Goal: Find specific page/section: Find specific page/section

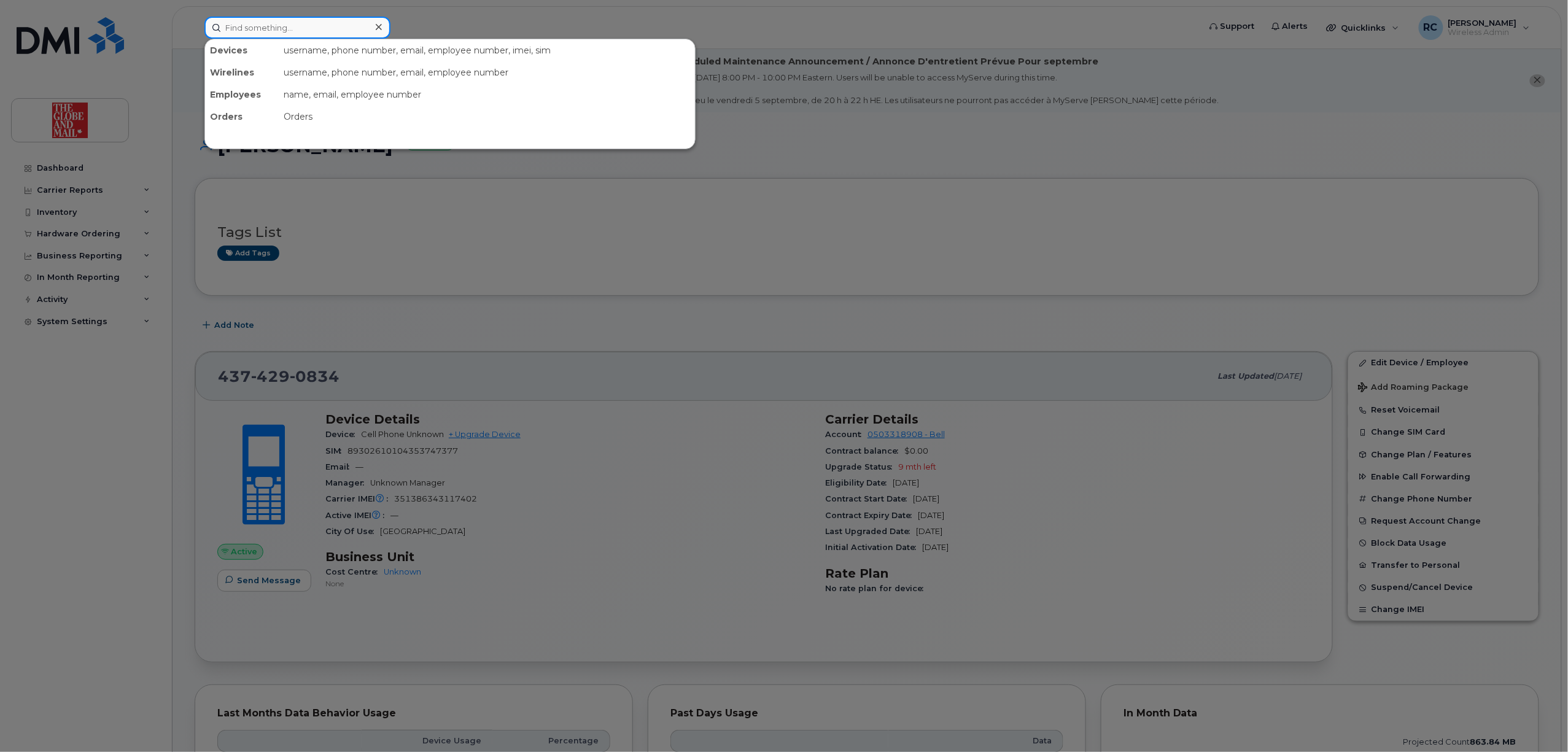
click at [293, 28] on input at bounding box center [297, 28] width 186 height 22
paste input "SSilcoff"
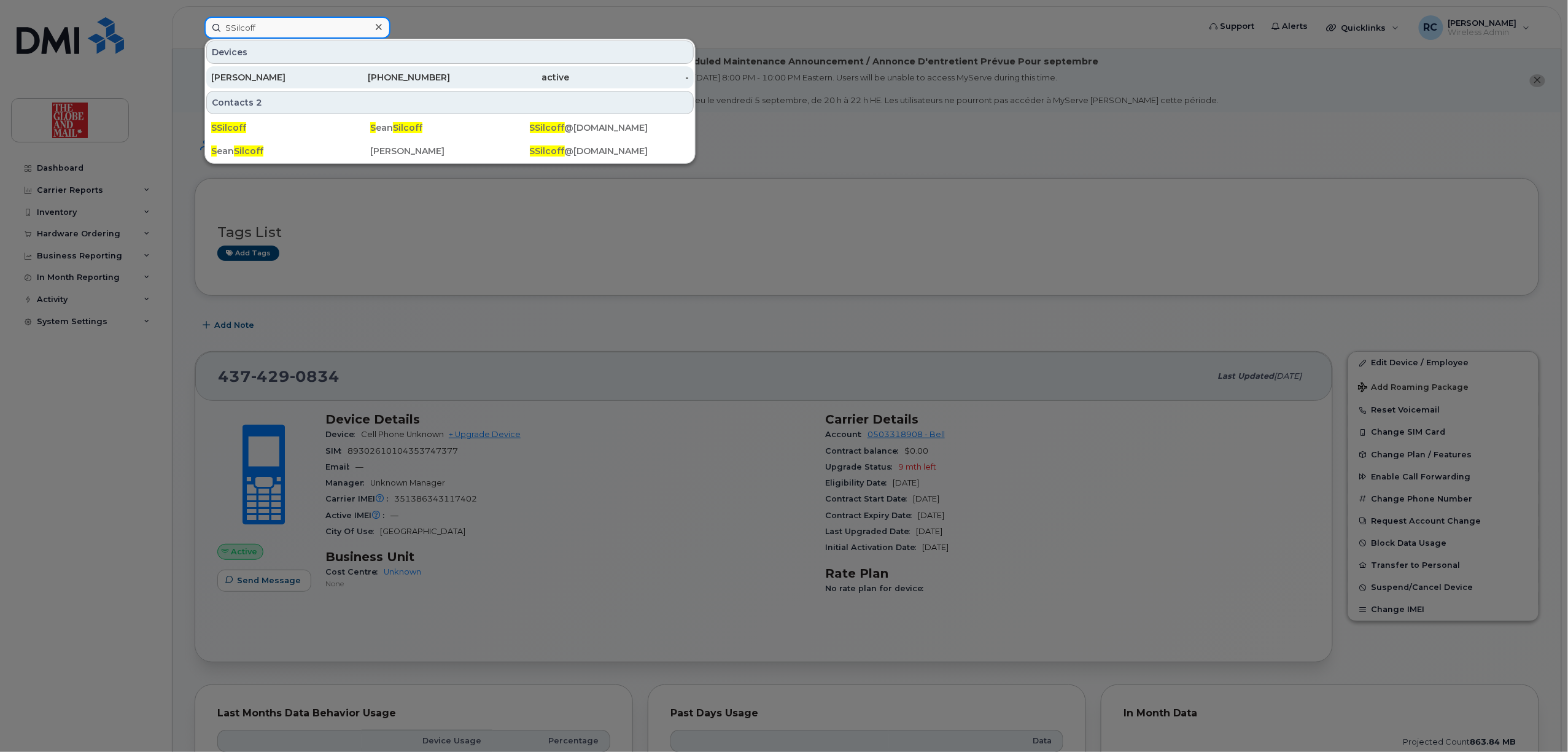
type input "SSilcoff"
click at [416, 82] on div "[PHONE_NUMBER]" at bounding box center [391, 77] width 120 height 12
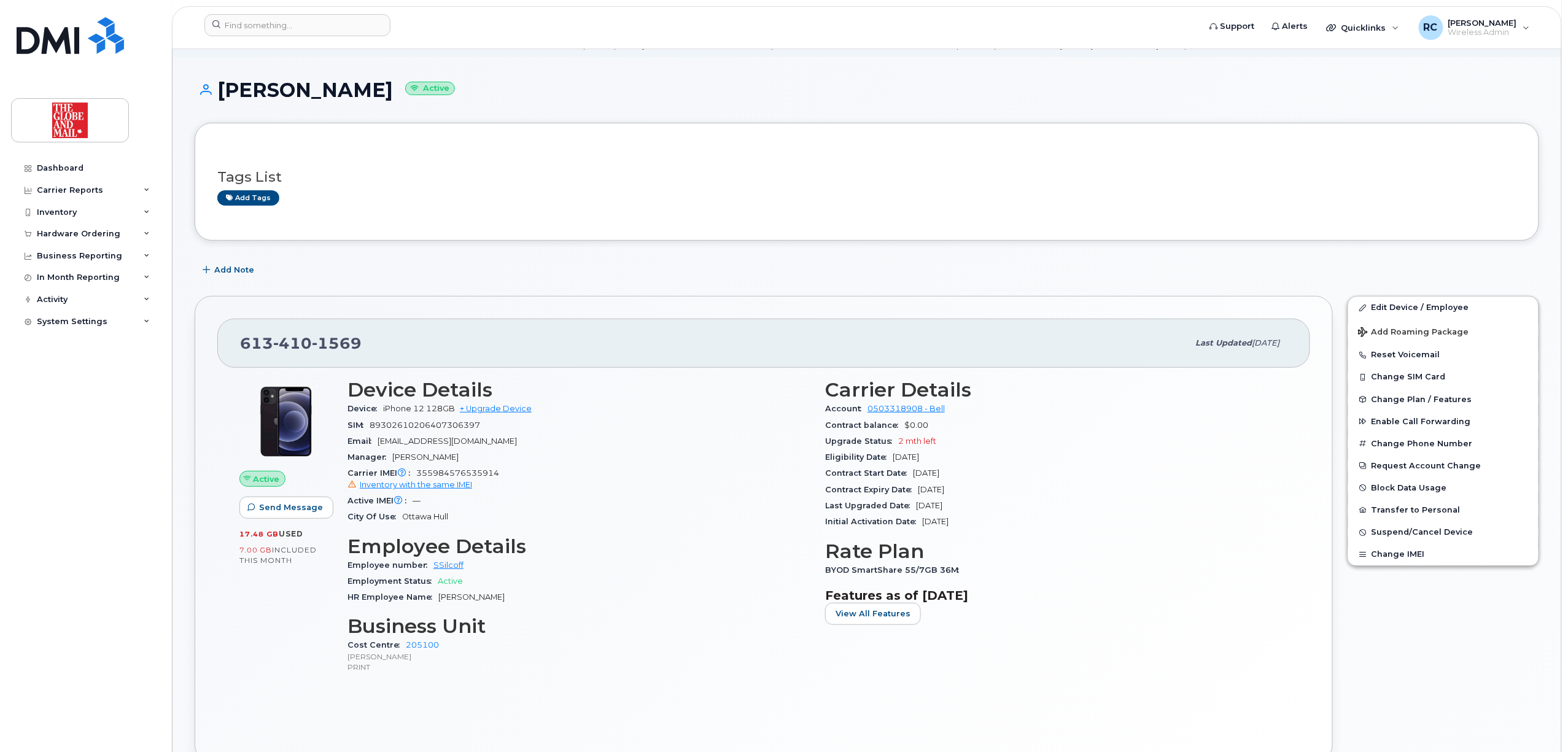
scroll to position [81, 0]
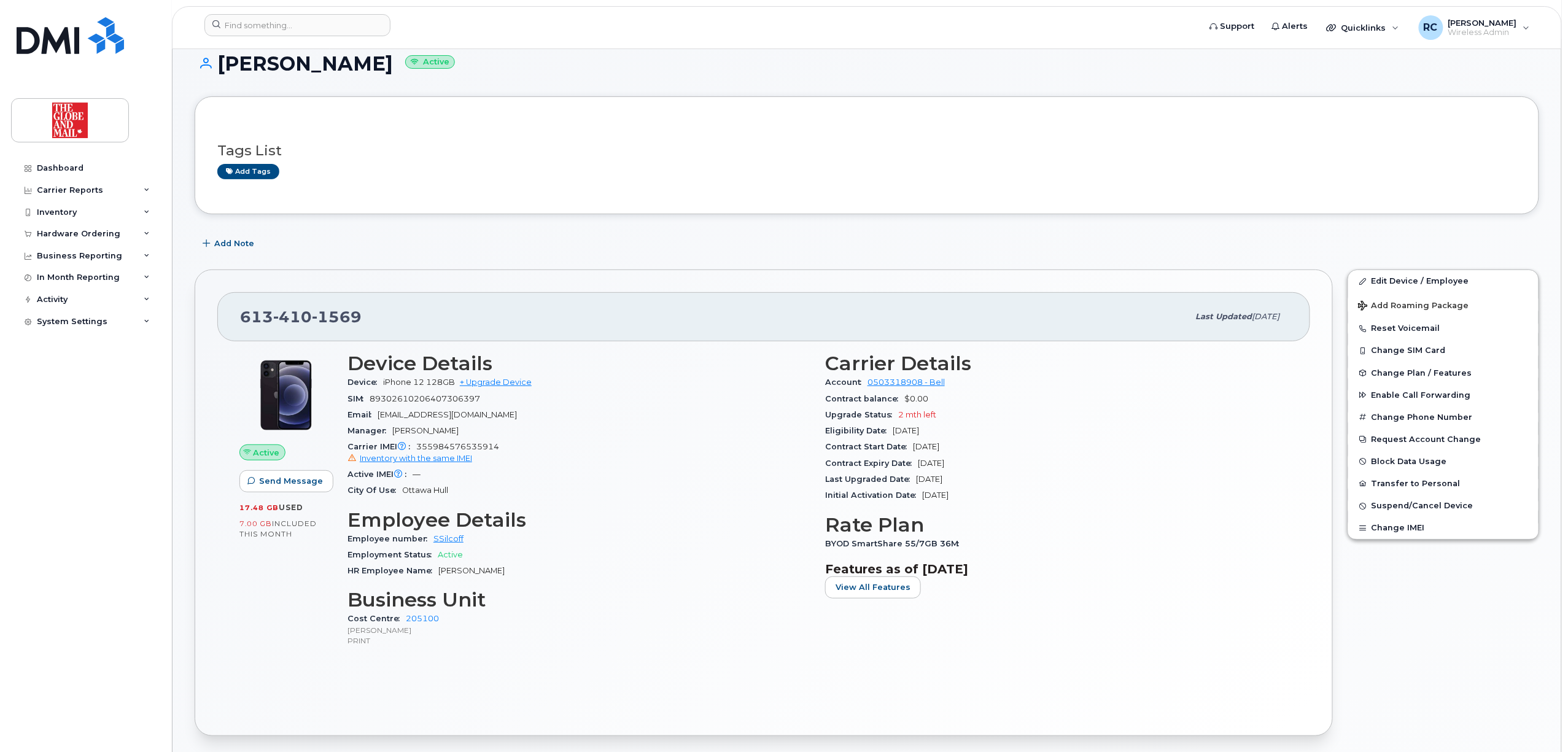
drag, startPoint x: 970, startPoint y: 432, endPoint x: 895, endPoint y: 425, distance: 75.3
click at [895, 425] on div "Eligibility Date Nov 07, 2025" at bounding box center [1057, 431] width 463 height 16
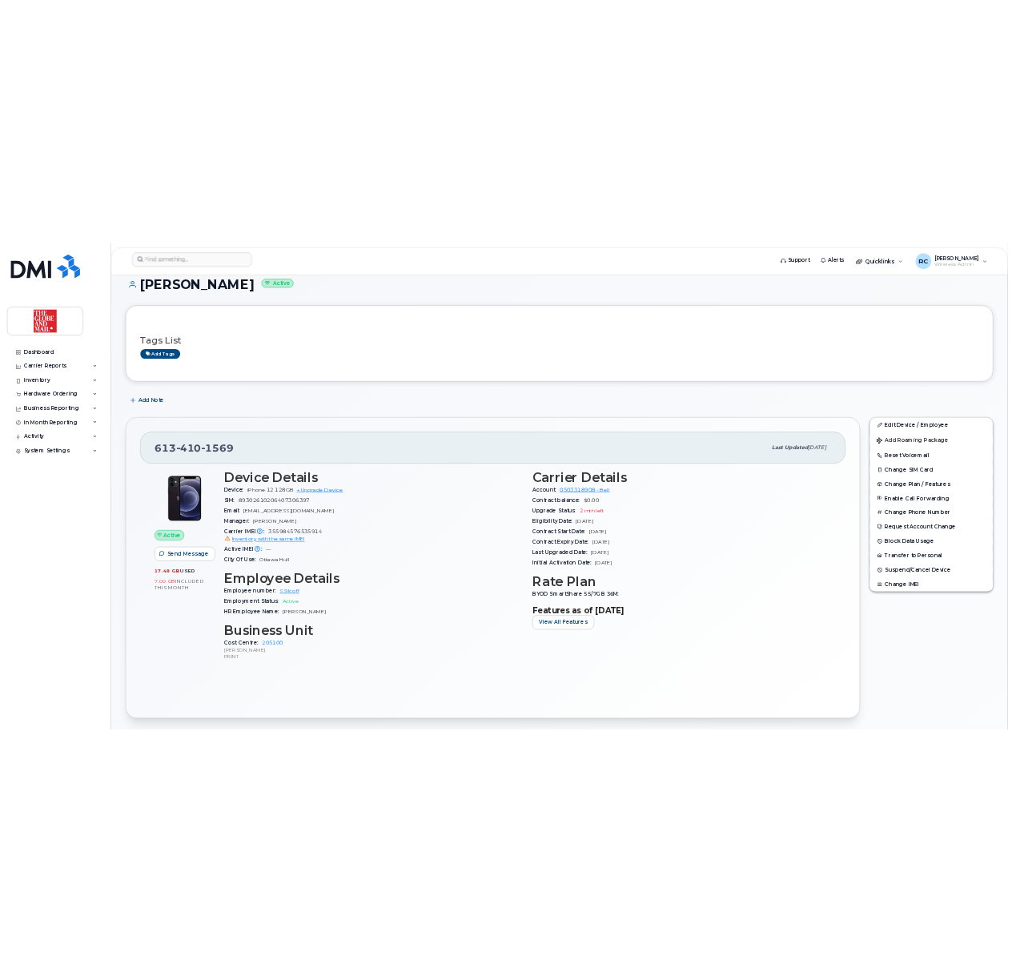
scroll to position [122, 0]
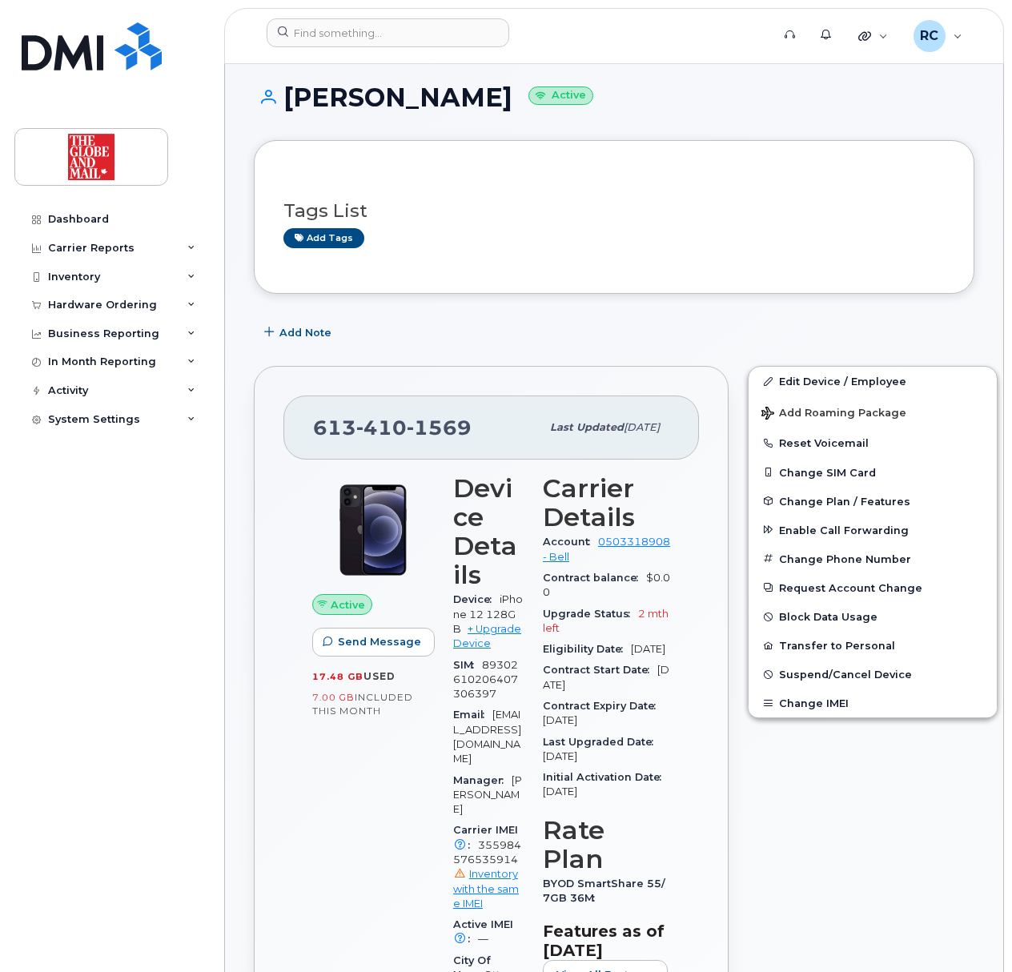
click at [367, 821] on div "Active Send Message 17.48 GB  used 7.00 GB  included this month" at bounding box center [373, 985] width 141 height 1042
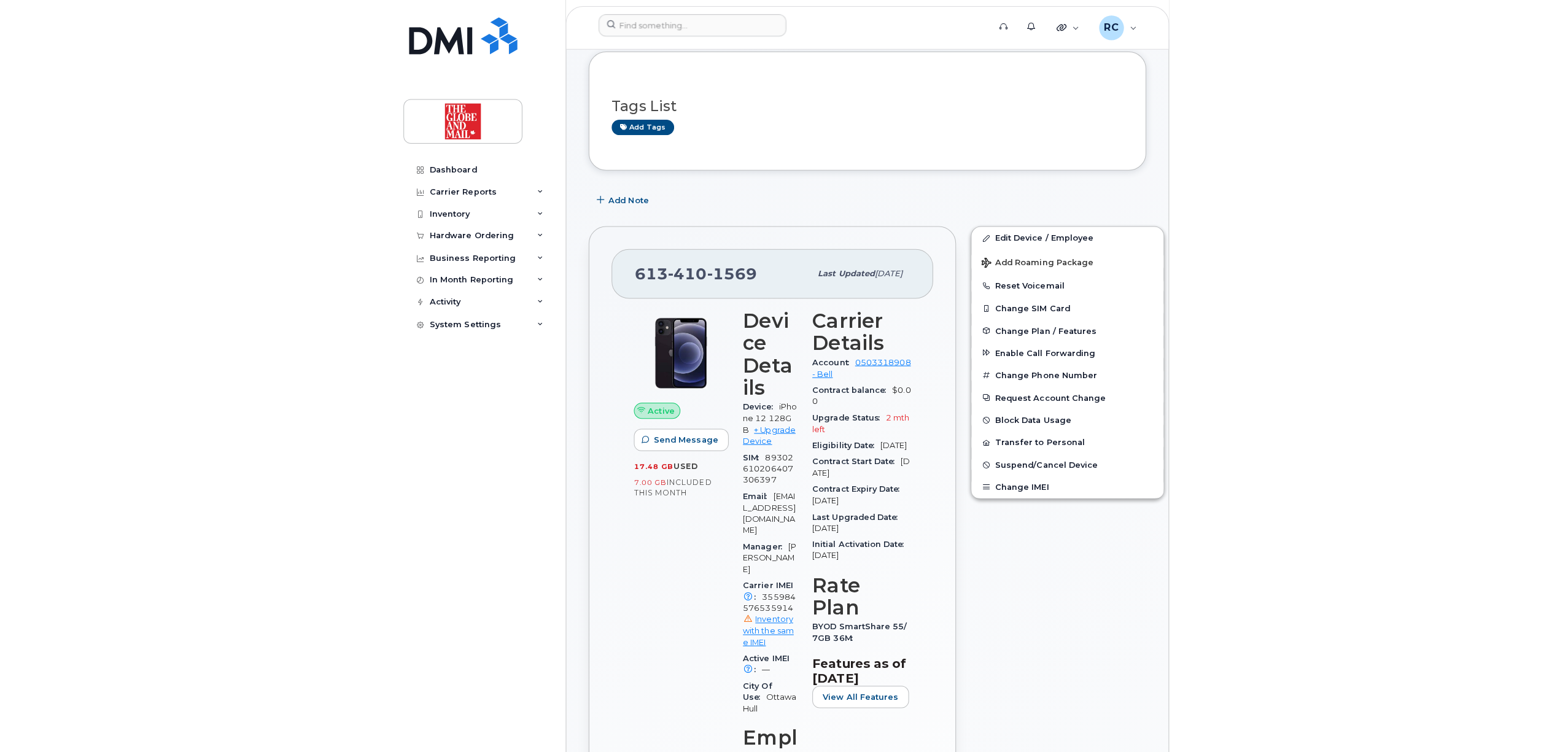
scroll to position [0, 0]
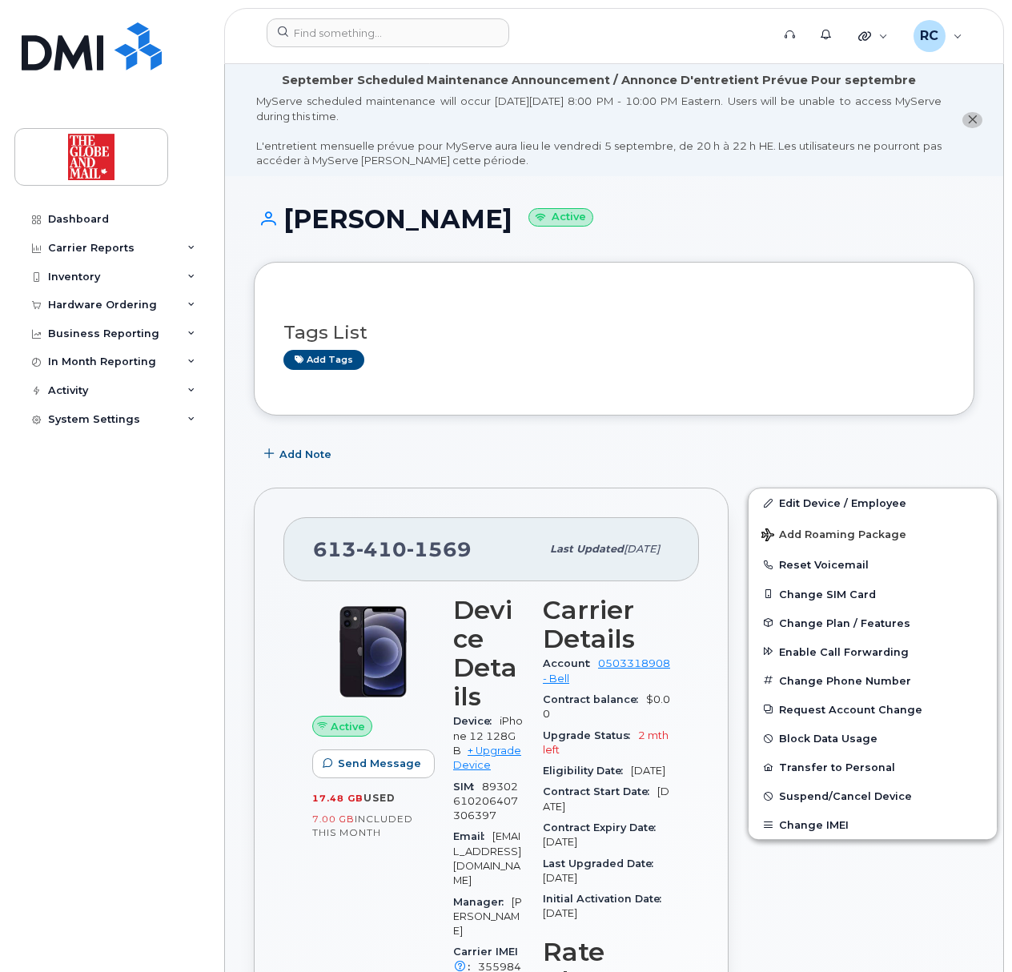
click at [556, 458] on div "Add Note" at bounding box center [614, 454] width 721 height 29
click at [128, 657] on div "Dashboard Carrier Reports Monthly Billing Data Daily Data Pooling Data Behavior…" at bounding box center [113, 576] width 198 height 743
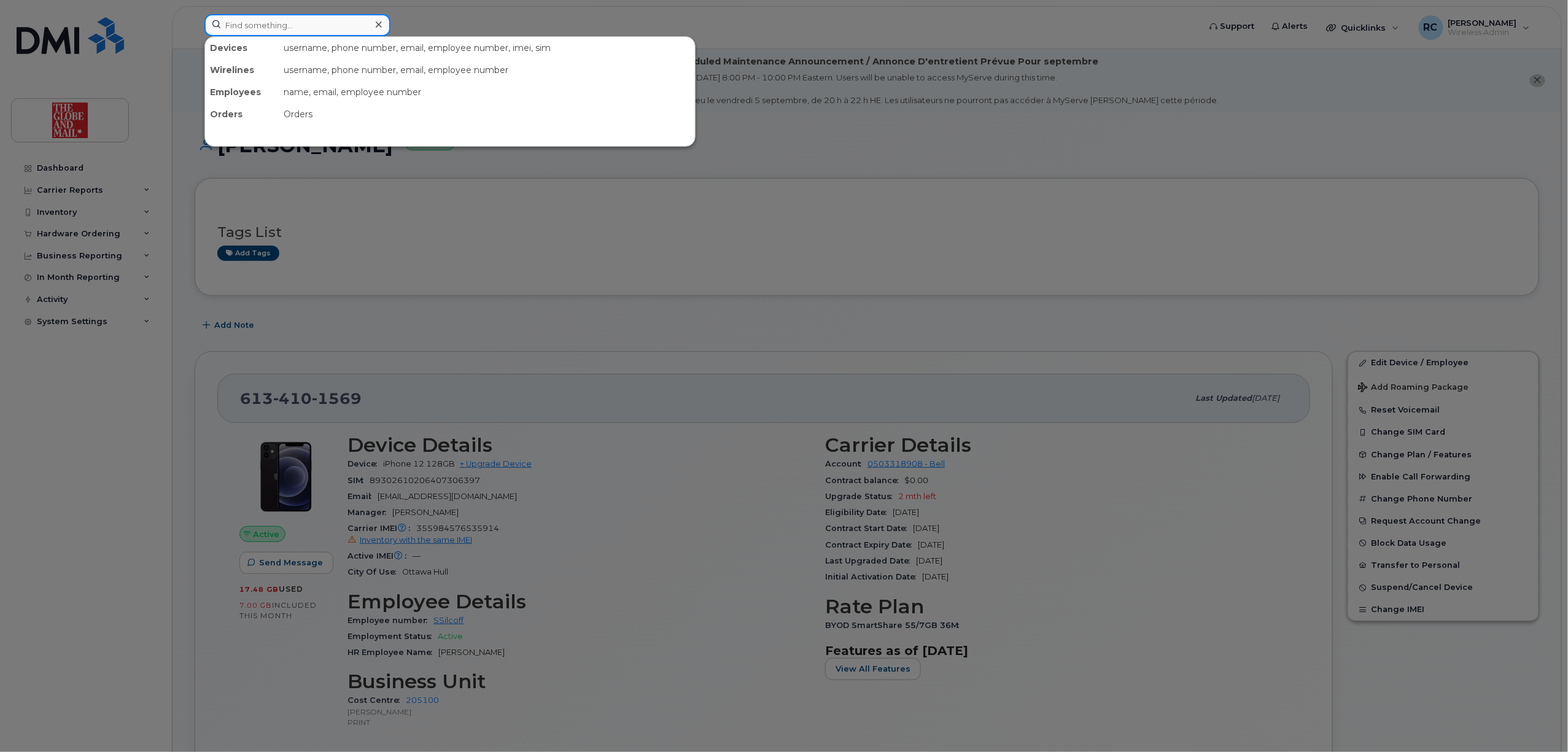
click at [263, 29] on input at bounding box center [297, 25] width 186 height 22
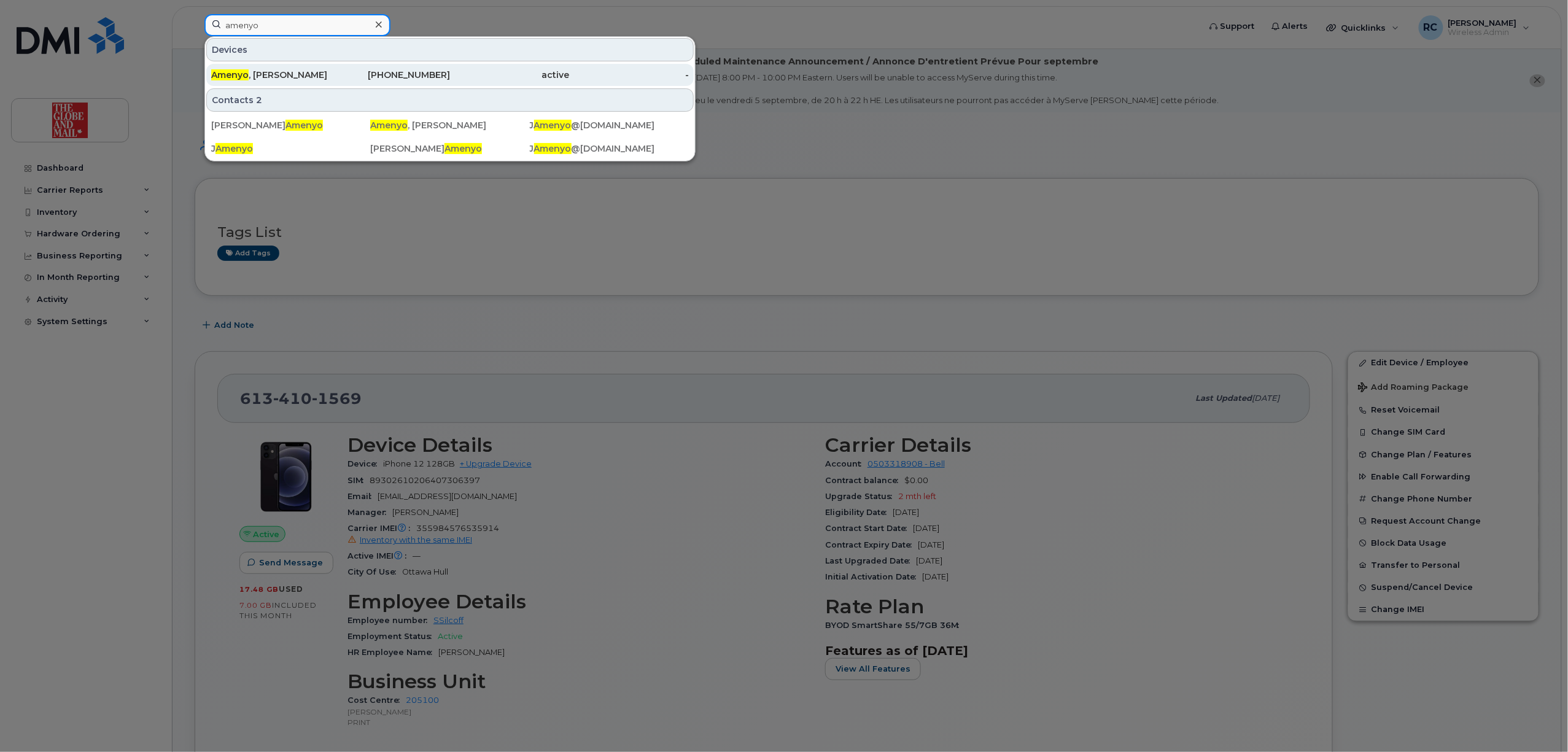
type input "amenyo"
click at [337, 71] on div "416-523-0315" at bounding box center [391, 75] width 120 height 12
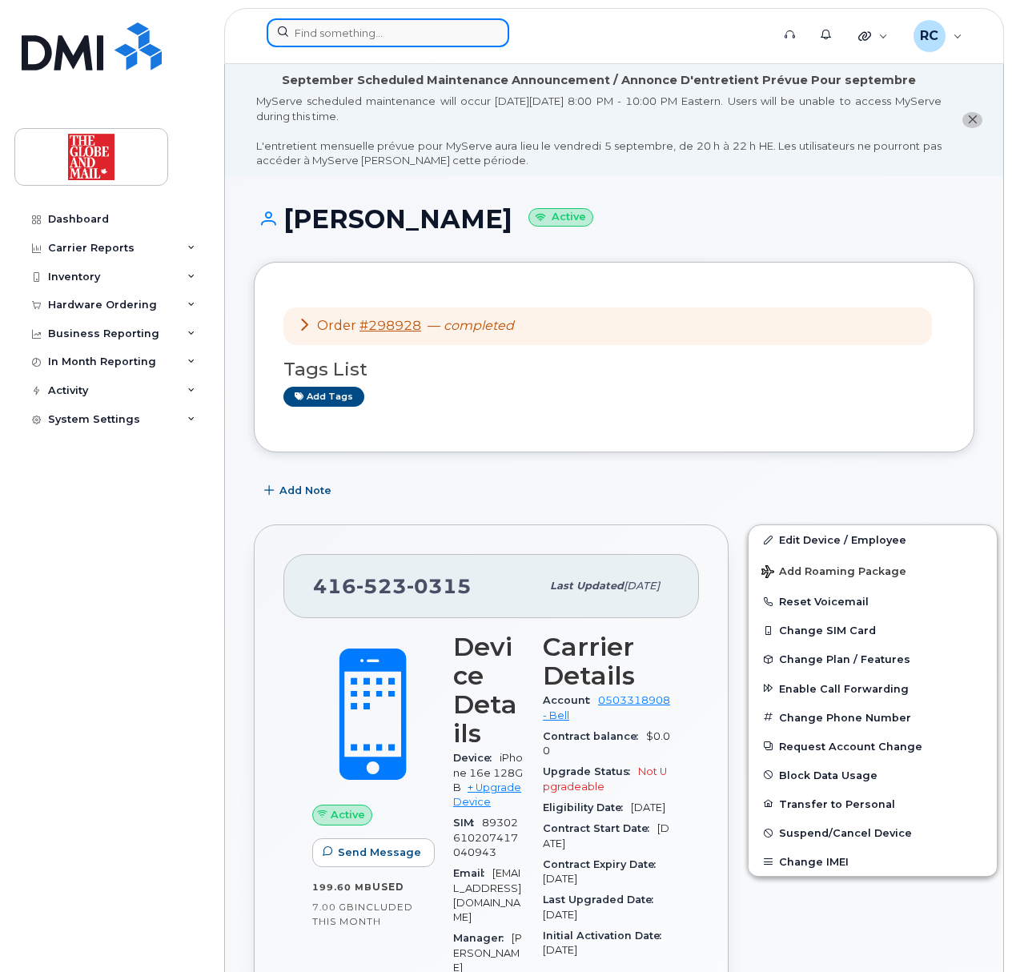
click at [363, 39] on input at bounding box center [388, 32] width 243 height 29
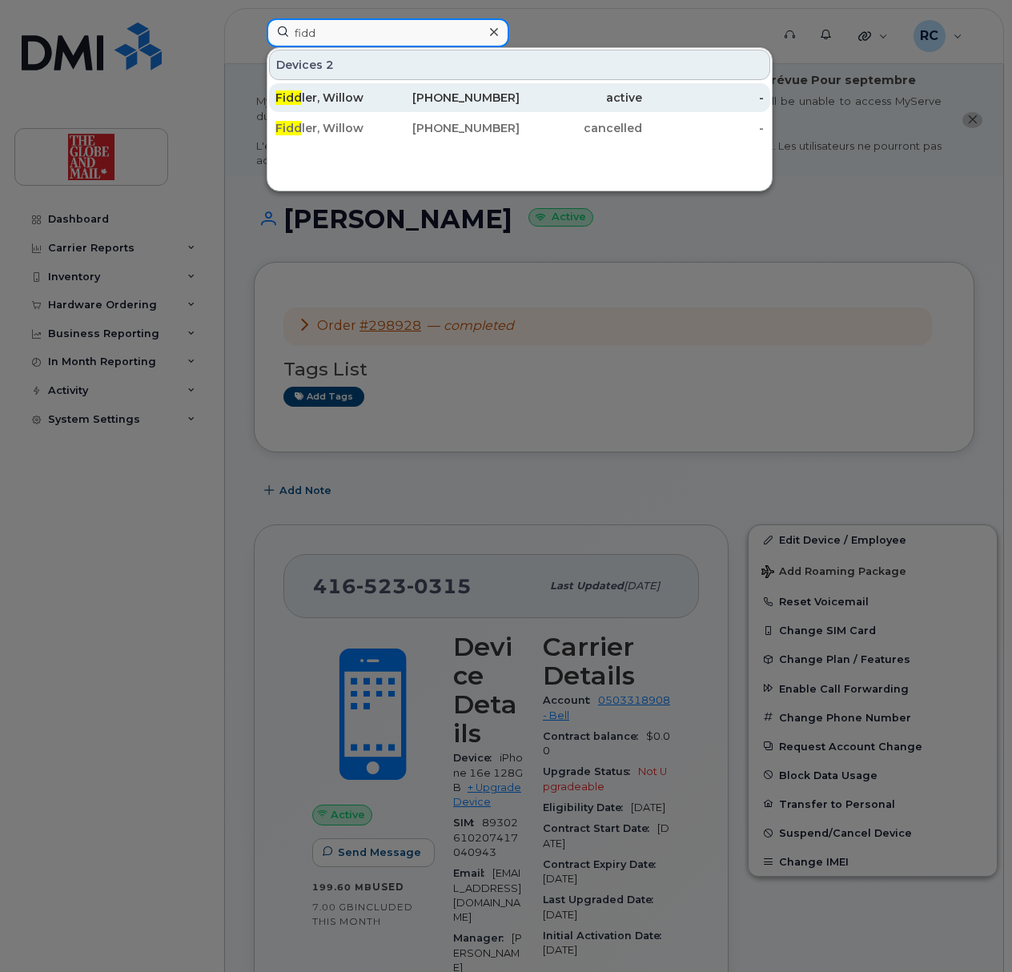
type input "fidd"
click at [301, 103] on span "Fidd" at bounding box center [288, 97] width 26 height 14
